Goal: Find specific page/section: Find specific page/section

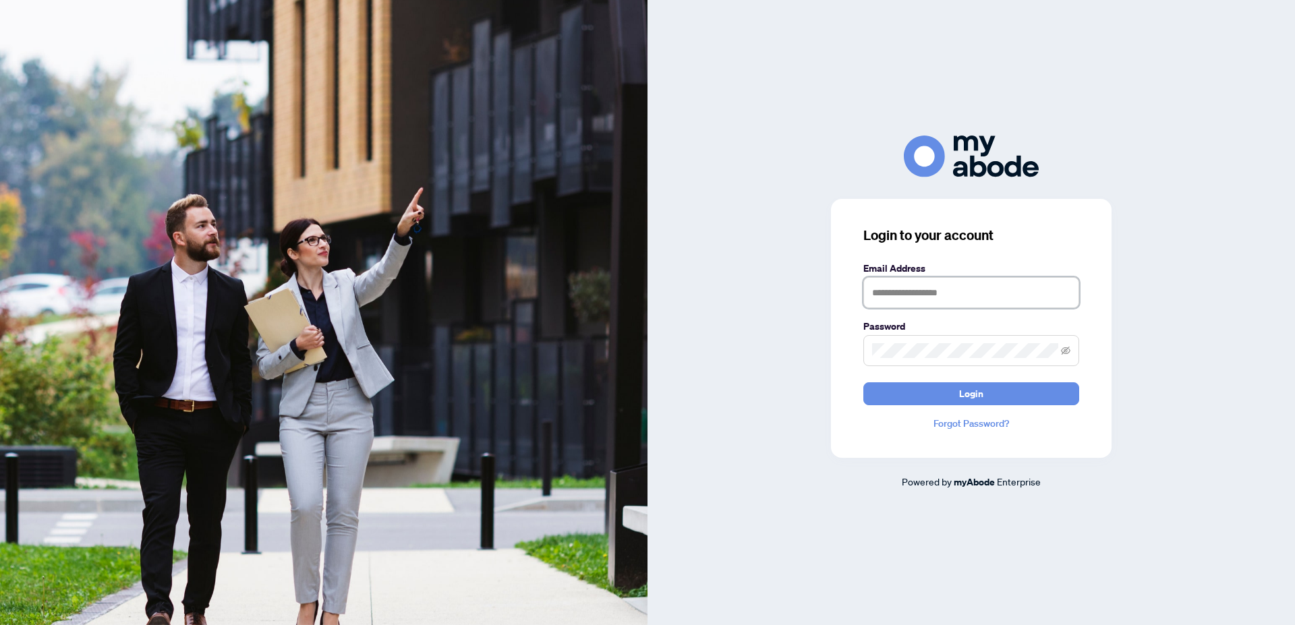
click at [982, 298] on input "text" at bounding box center [971, 292] width 216 height 31
type input "**********"
click at [950, 395] on button "Login" at bounding box center [971, 393] width 216 height 23
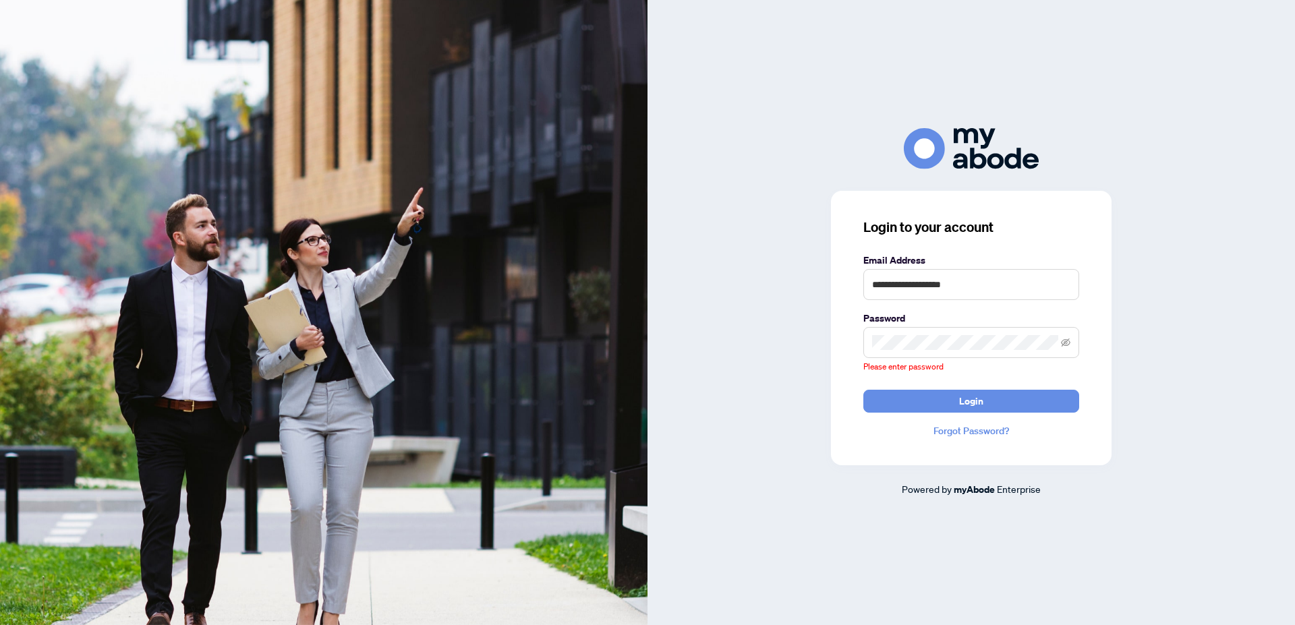
click at [941, 351] on span at bounding box center [971, 342] width 216 height 31
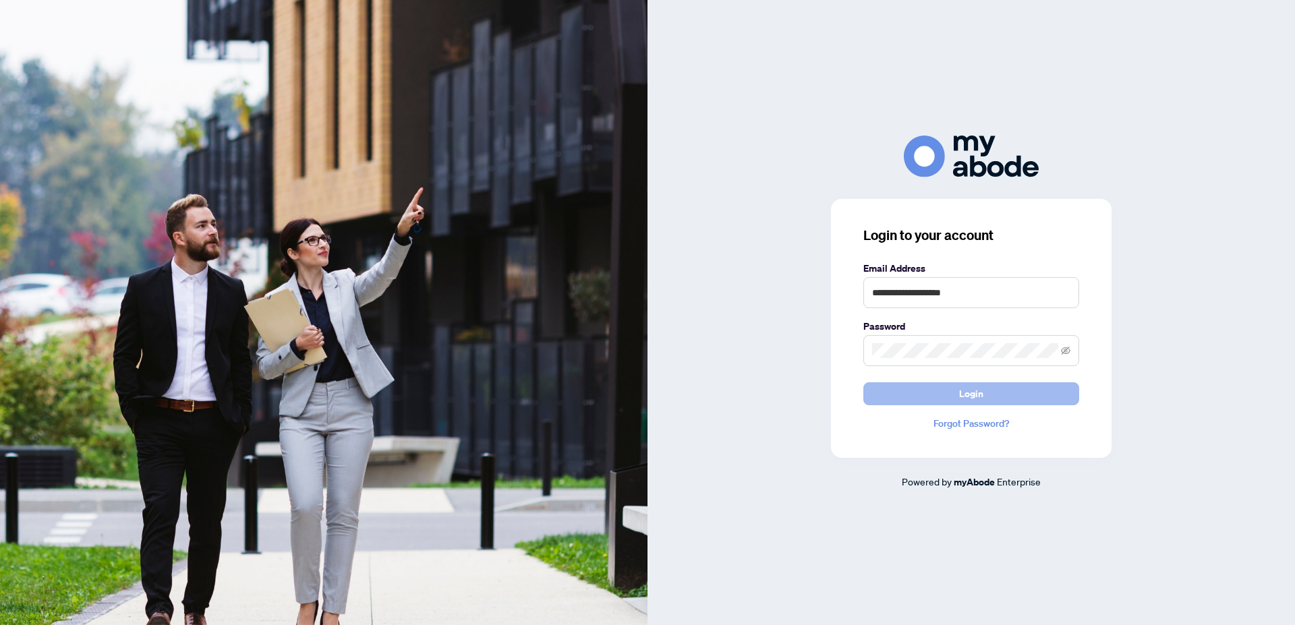
click at [981, 388] on span "Login" at bounding box center [971, 394] width 24 height 22
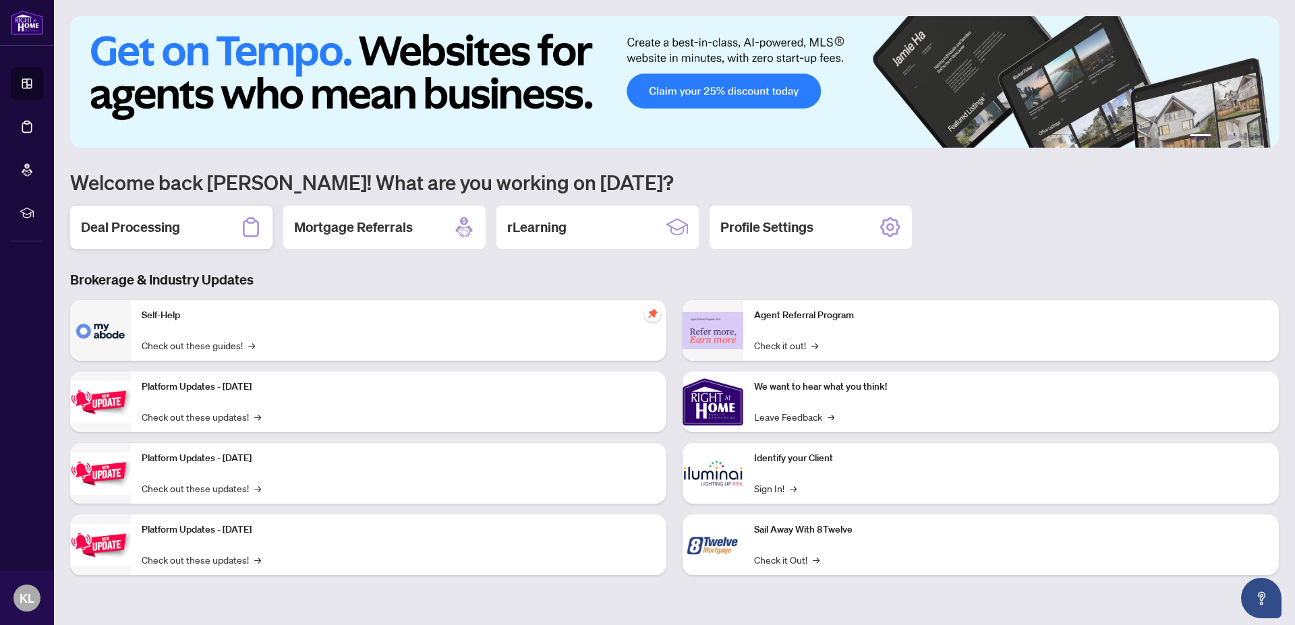
click at [183, 223] on div "Deal Processing" at bounding box center [171, 227] width 202 height 43
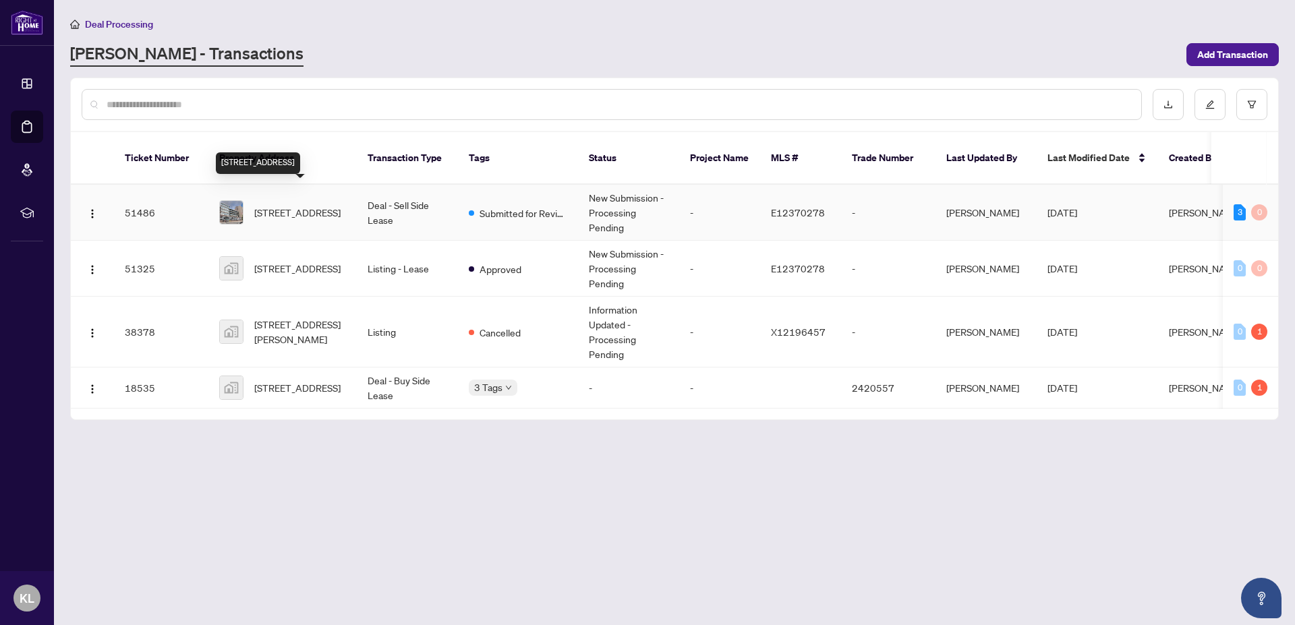
click at [284, 205] on span "[STREET_ADDRESS]" at bounding box center [297, 212] width 86 height 15
